Goal: Find specific page/section: Find specific page/section

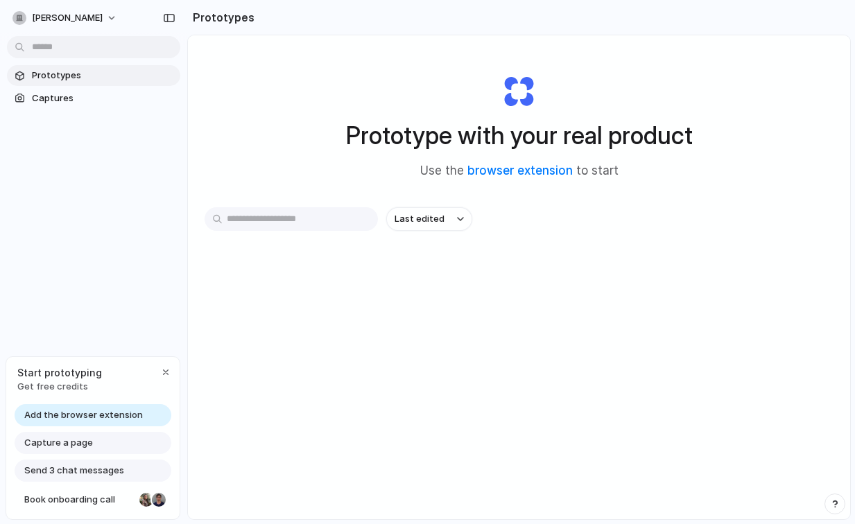
scroll to position [5, 0]
click at [306, 222] on input "text" at bounding box center [291, 220] width 173 height 24
click at [505, 173] on link "browser extension" at bounding box center [519, 171] width 105 height 14
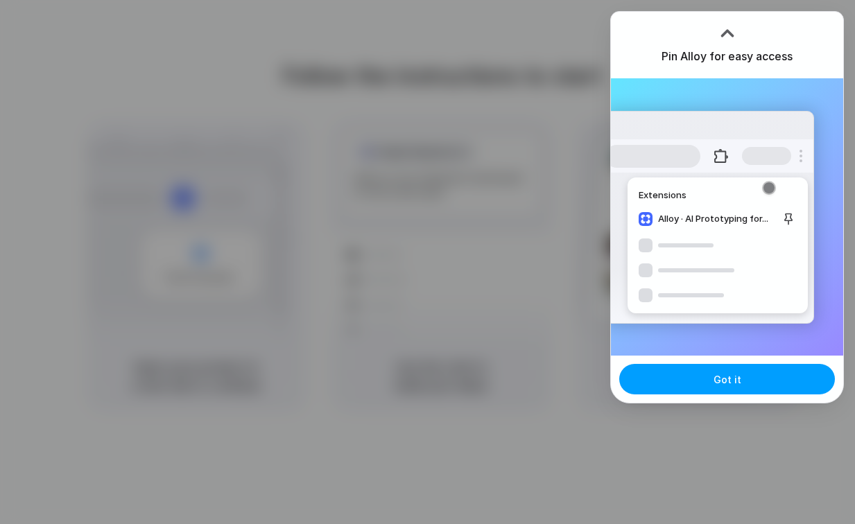
click at [691, 385] on button "Got it" at bounding box center [727, 379] width 216 height 31
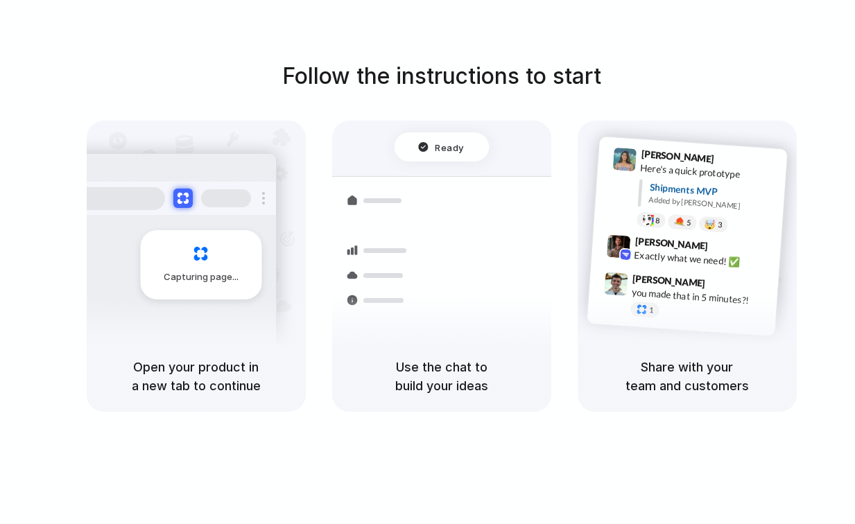
click at [435, 150] on div "Ready" at bounding box center [440, 147] width 46 height 14
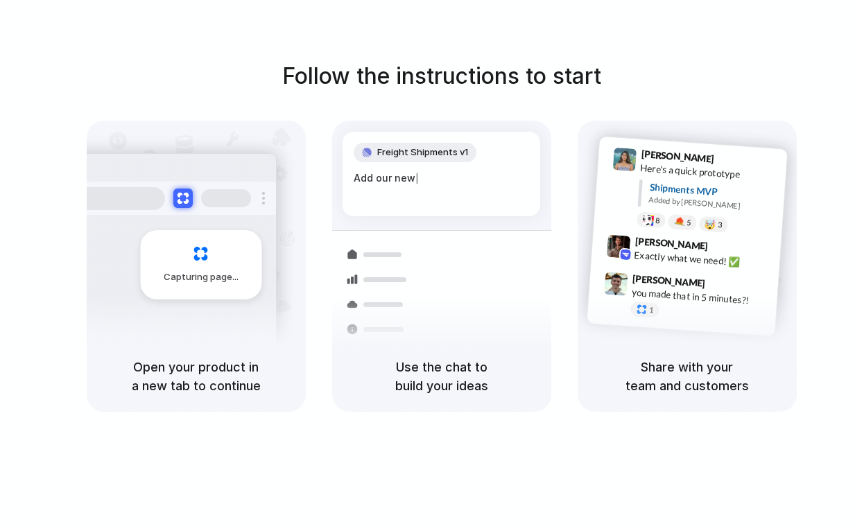
click at [482, 264] on div "Container from Shanghai" at bounding box center [535, 269] width 150 height 27
click at [709, 277] on span "9:47 AM" at bounding box center [723, 285] width 28 height 17
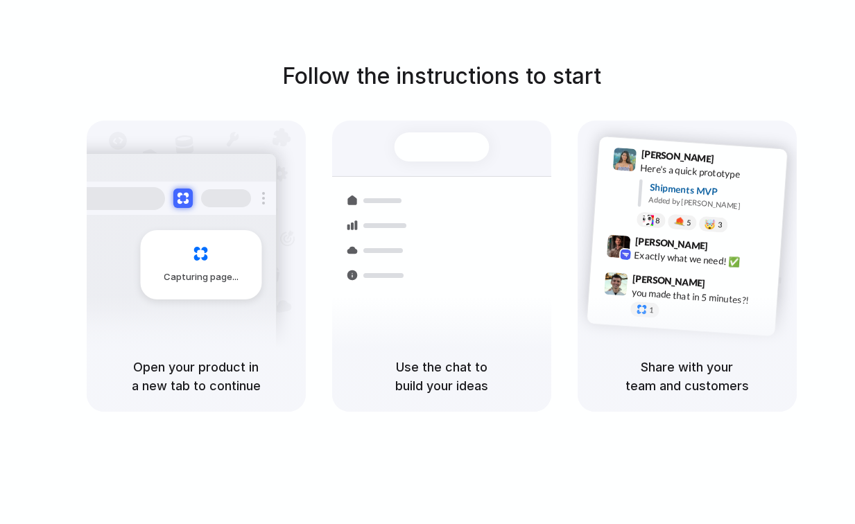
click at [401, 144] on div at bounding box center [441, 146] width 95 height 29
click at [231, 257] on div "Capturing page" at bounding box center [200, 264] width 121 height 69
click at [428, 262] on div at bounding box center [428, 262] width 0 height 0
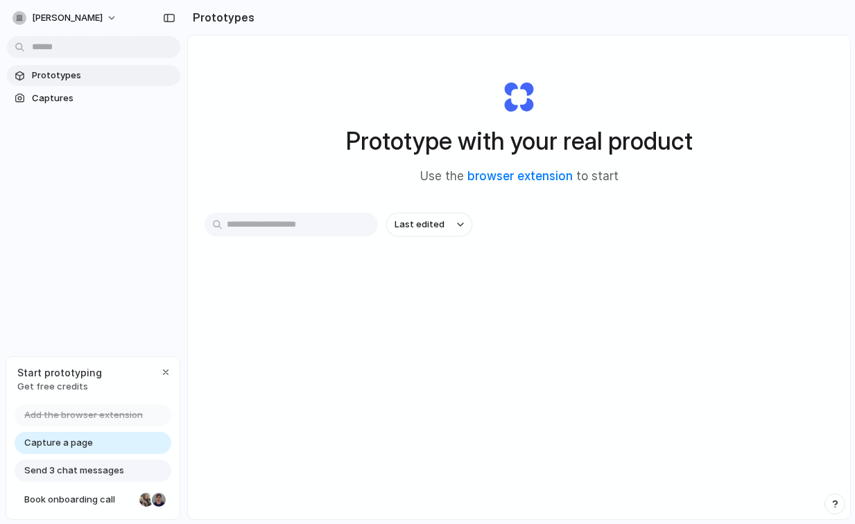
click at [308, 229] on input "text" at bounding box center [291, 225] width 173 height 24
type input "**********"
click at [348, 229] on input "**********" at bounding box center [291, 225] width 173 height 24
click at [68, 96] on span "Captures" at bounding box center [103, 99] width 143 height 14
